Goal: Browse casually

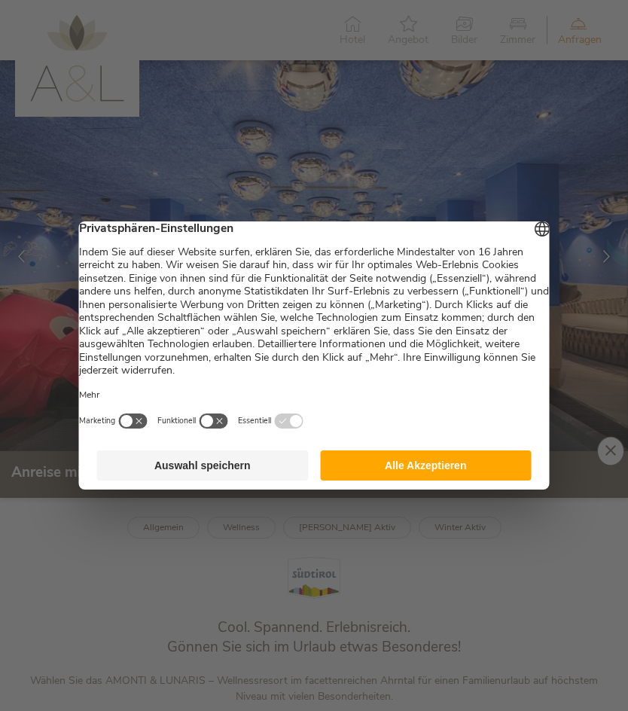
click at [477, 470] on button "Alle Akzeptieren" at bounding box center [426, 465] width 212 height 30
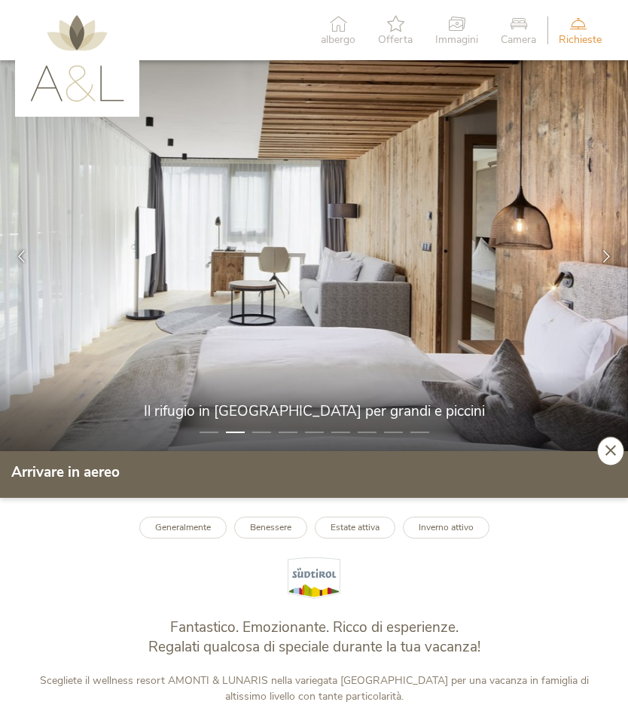
click at [608, 257] on icon at bounding box center [606, 255] width 13 height 13
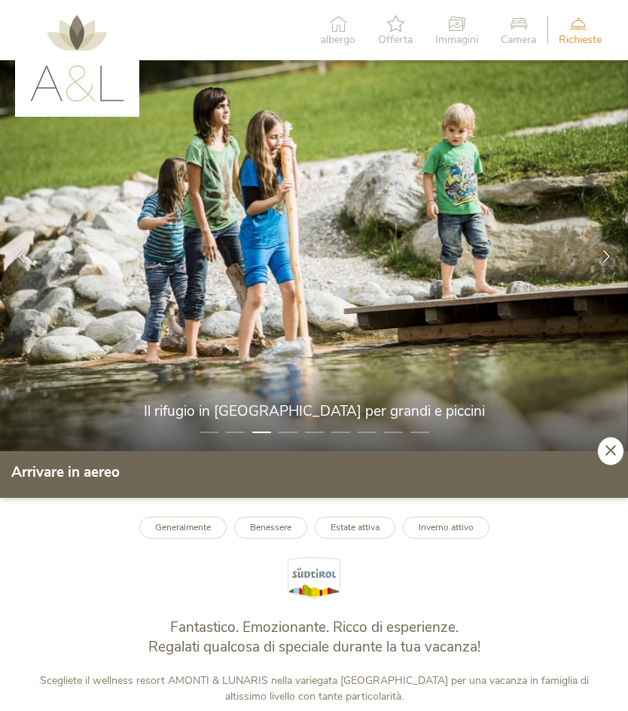
click at [610, 253] on icon at bounding box center [606, 255] width 13 height 13
click at [608, 251] on icon at bounding box center [606, 255] width 13 height 13
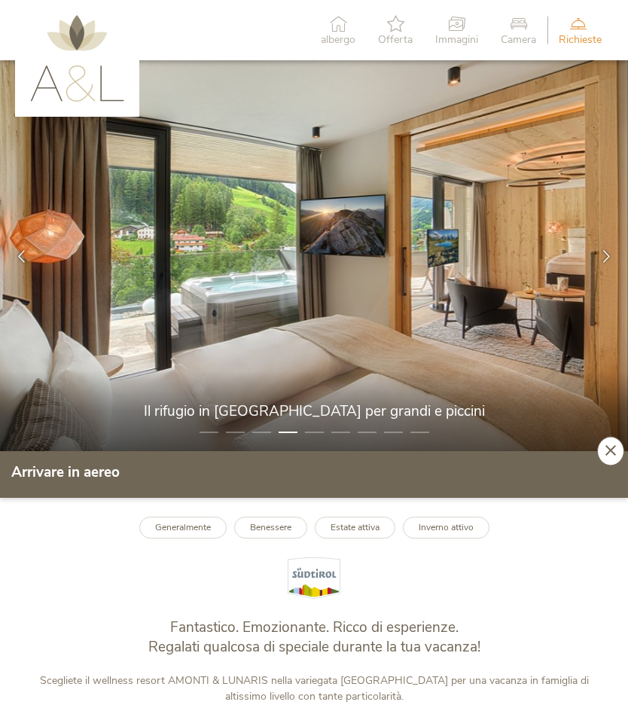
click at [605, 249] on icon at bounding box center [606, 255] width 13 height 13
click at [601, 251] on icon at bounding box center [606, 255] width 13 height 13
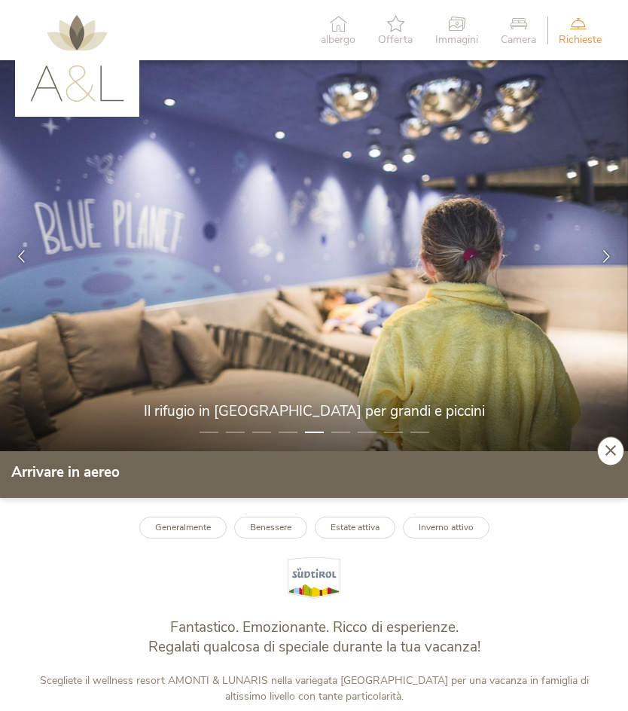
click at [599, 251] on div at bounding box center [606, 255] width 43 height 43
click at [593, 255] on div at bounding box center [606, 255] width 43 height 43
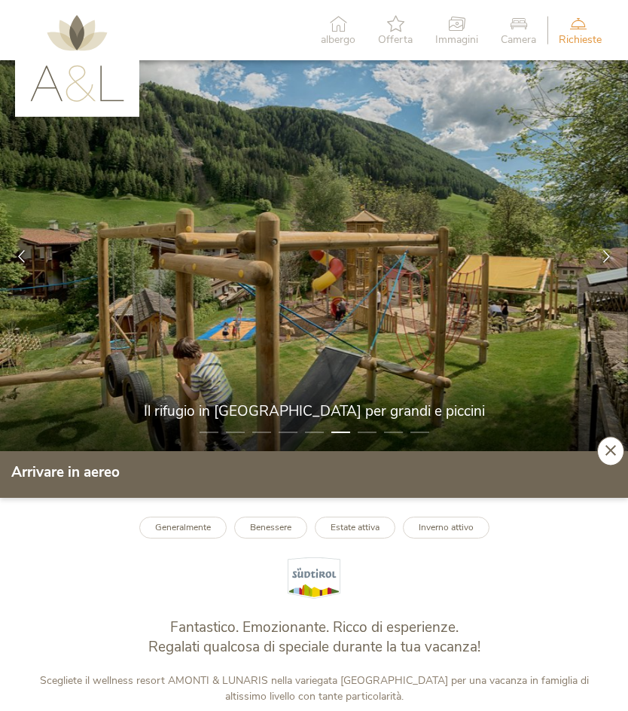
click at [597, 245] on div at bounding box center [606, 255] width 43 height 43
click at [600, 249] on icon at bounding box center [606, 255] width 13 height 13
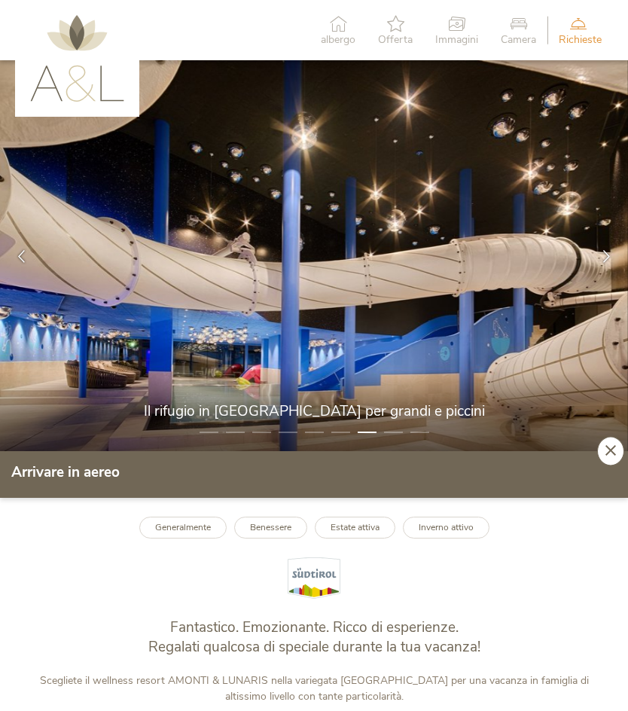
click at [596, 255] on div at bounding box center [606, 255] width 43 height 43
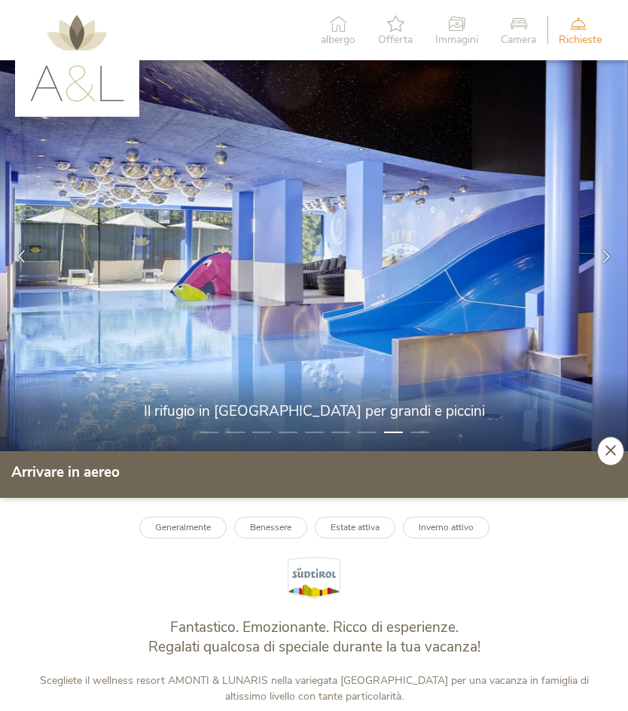
click at [593, 256] on div at bounding box center [606, 255] width 43 height 43
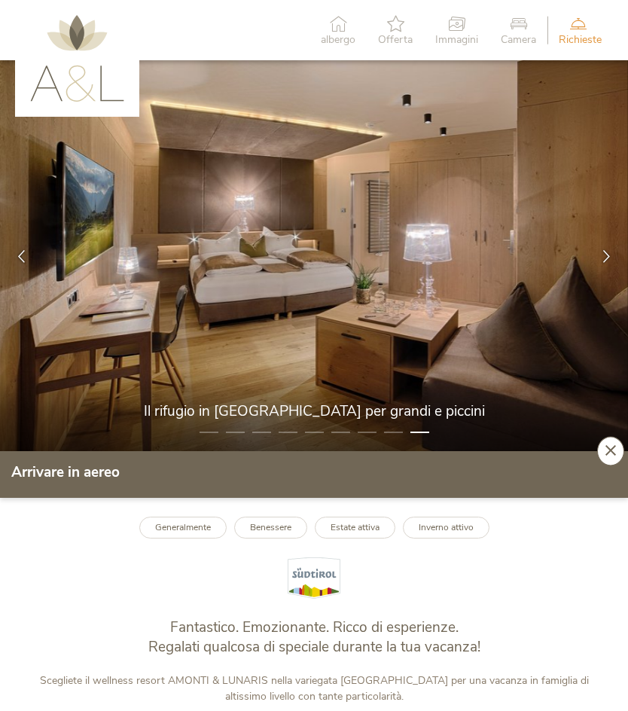
click at [596, 251] on div at bounding box center [606, 255] width 43 height 43
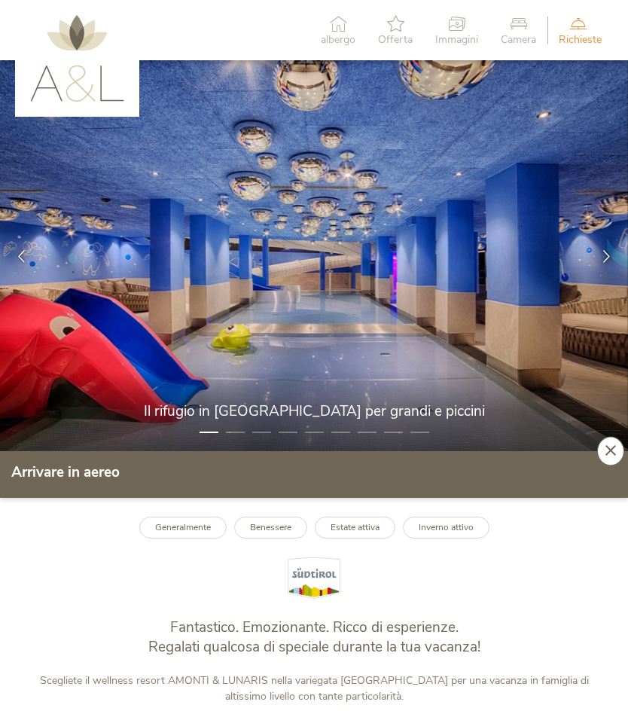
click at [605, 257] on icon at bounding box center [606, 255] width 13 height 13
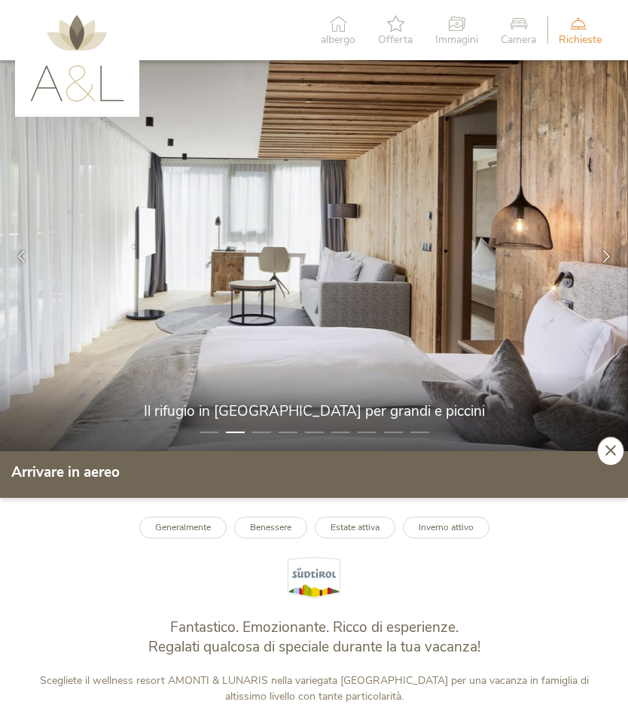
click at [600, 259] on icon at bounding box center [606, 255] width 13 height 13
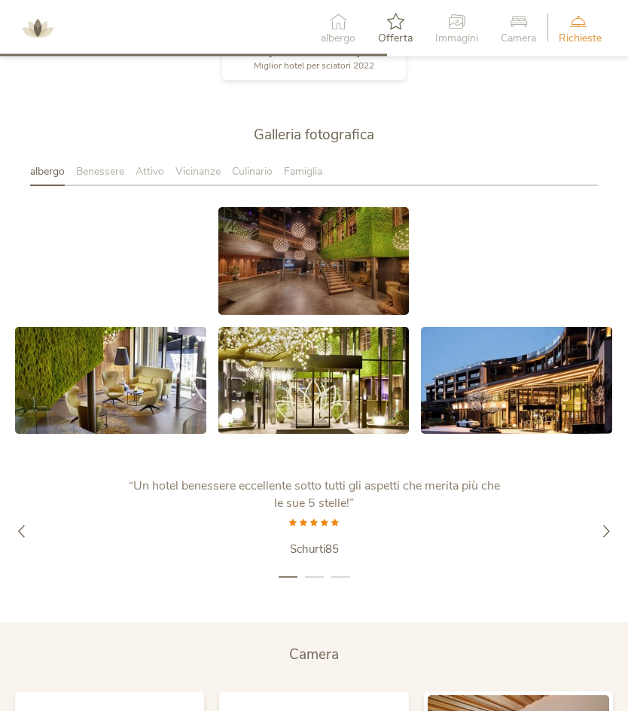
scroll to position [2255, 0]
